Goal: Information Seeking & Learning: Check status

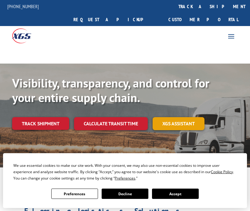
scroll to position [91, 0]
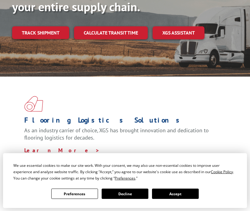
click at [173, 194] on button "Accept" at bounding box center [175, 194] width 47 height 10
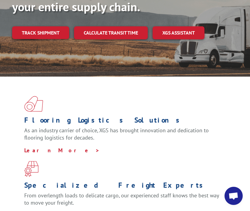
scroll to position [0, 0]
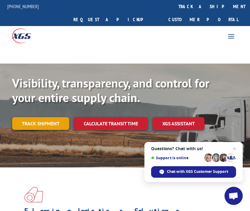
click at [39, 117] on link "Track shipment" at bounding box center [40, 123] width 57 height 13
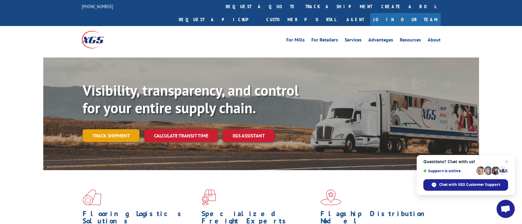
click at [120, 129] on link "Track shipment" at bounding box center [111, 135] width 57 height 13
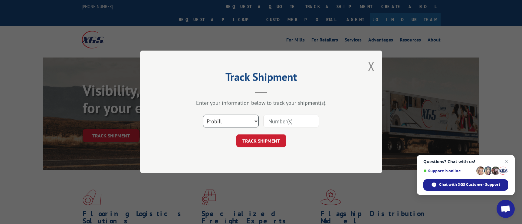
click at [245, 123] on select "Select category... Probill BOL PO" at bounding box center [231, 121] width 56 height 13
click at [285, 121] on input at bounding box center [291, 121] width 56 height 13
paste input "16945360"
type input "16945360"
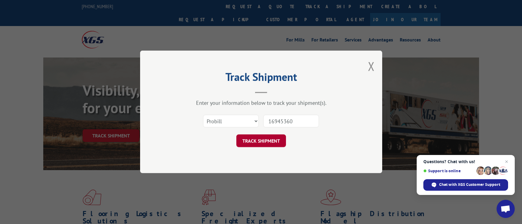
click at [278, 137] on button "TRACK SHIPMENT" at bounding box center [262, 141] width 50 height 13
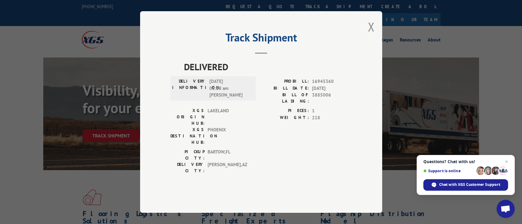
click at [32, 174] on div "Track Shipment DELIVERED DELIVERY INFORMATION: 10/08/2025 08:20 am BARBARA PROB…" at bounding box center [261, 112] width 522 height 224
click at [14, 73] on div "Track Shipment DELIVERED DELIVERY INFORMATION: 10/08/2025 08:20 am BARBARA PROB…" at bounding box center [261, 112] width 522 height 224
